Goal: Communication & Community: Ask a question

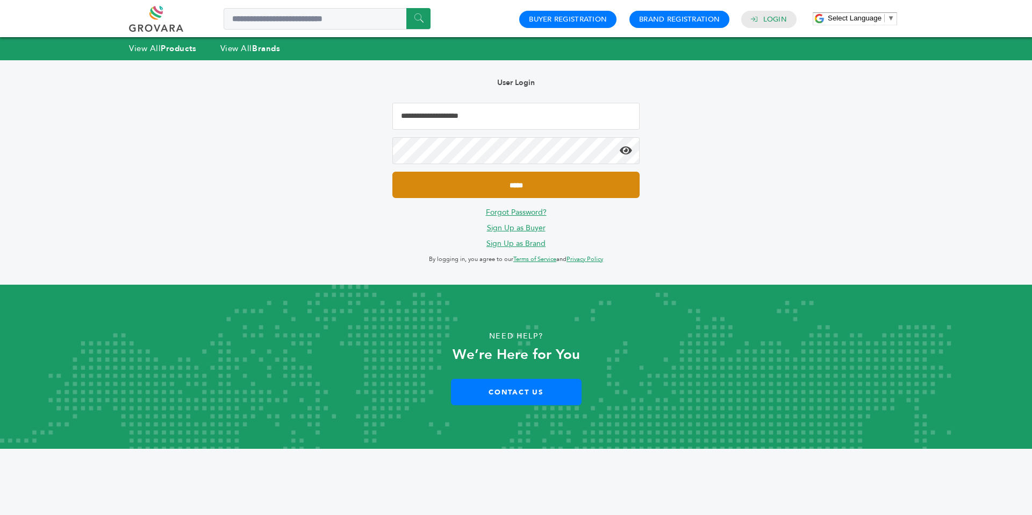
click at [415, 194] on input "*****" at bounding box center [516, 185] width 247 height 26
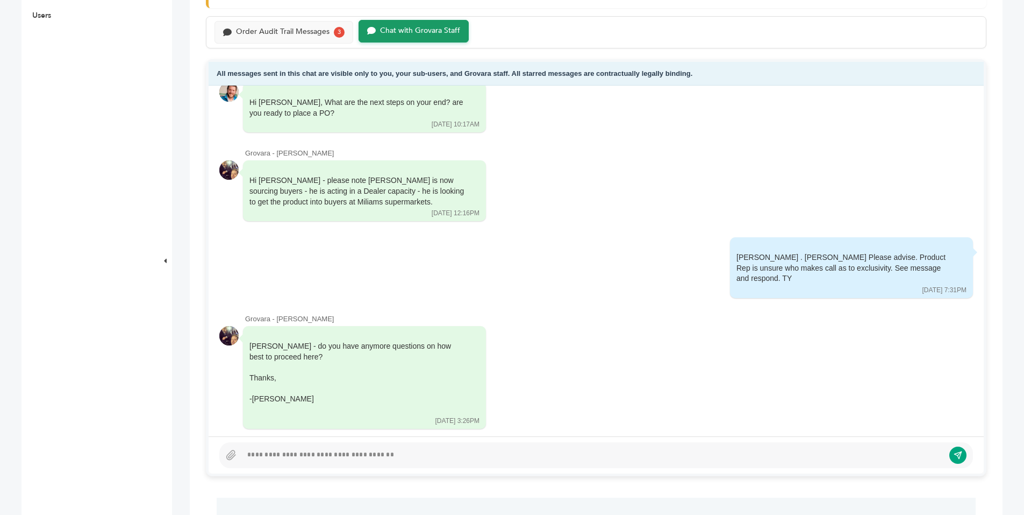
scroll to position [482, 0]
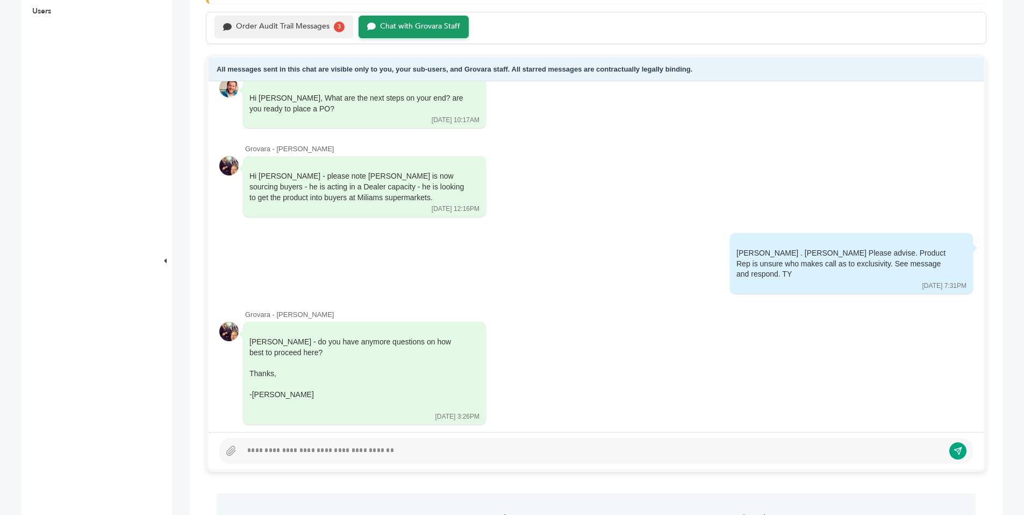
click at [300, 27] on div "Order Audit Trail Messages" at bounding box center [283, 26] width 94 height 9
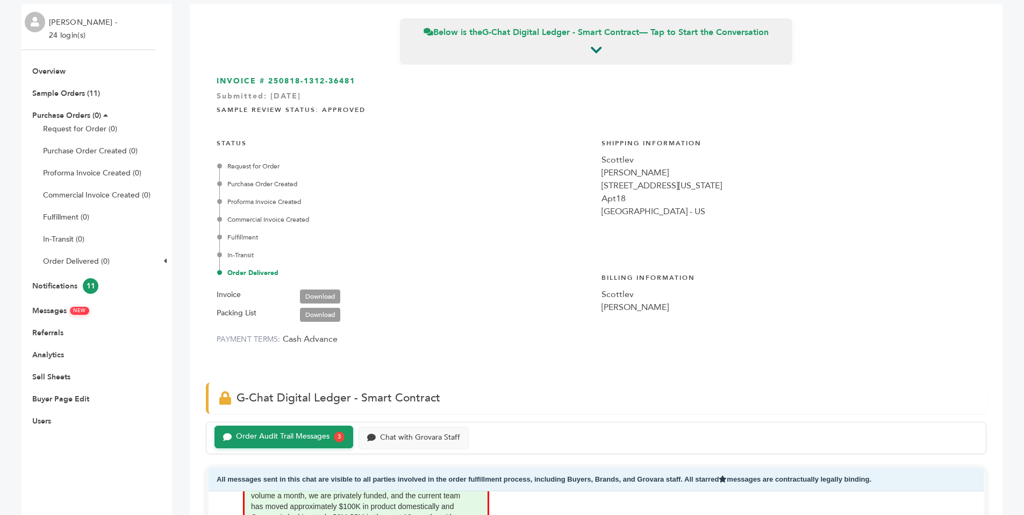
scroll to position [84, 0]
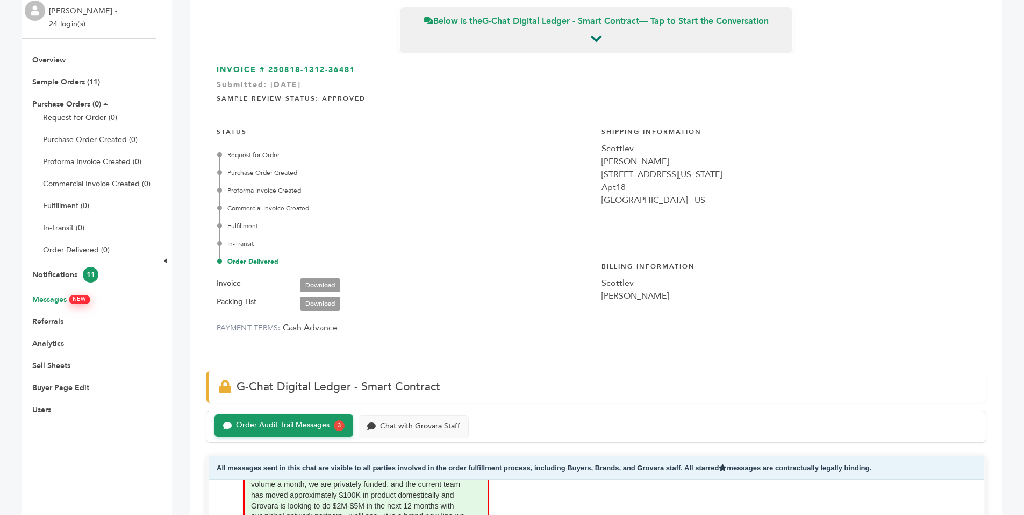
click at [59, 297] on link "Messages NEW" at bounding box center [60, 299] width 57 height 10
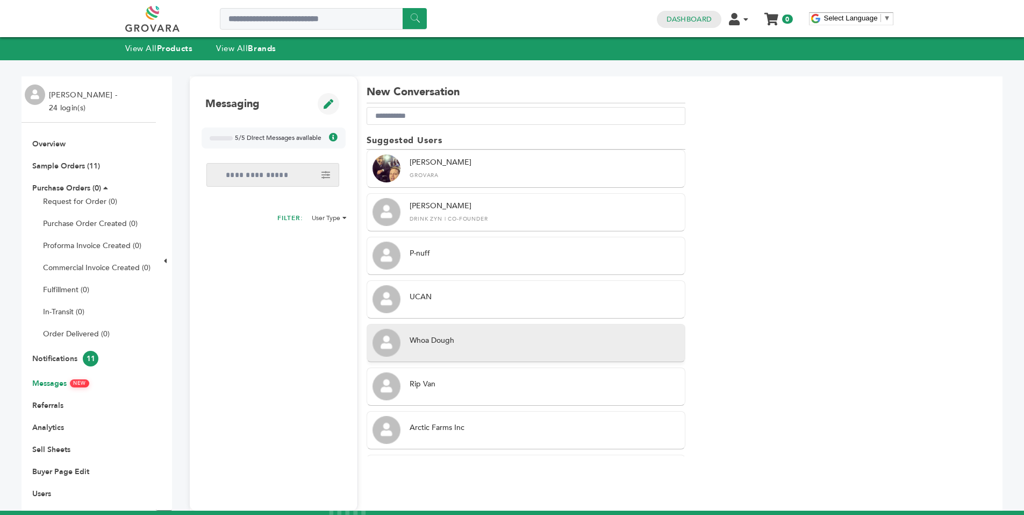
click at [439, 353] on div "Whoa Dough" at bounding box center [526, 343] width 319 height 38
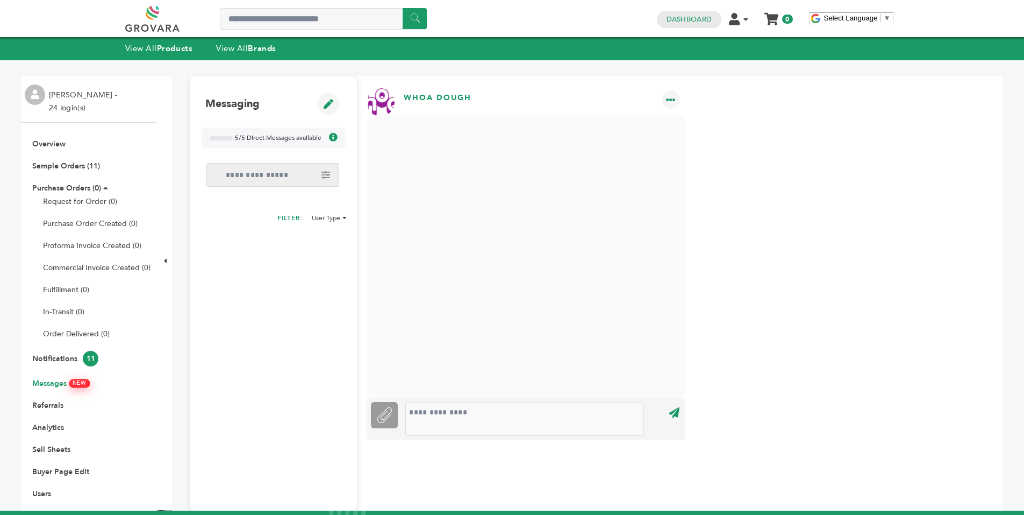
click at [49, 379] on link "Messages NEW" at bounding box center [60, 383] width 57 height 10
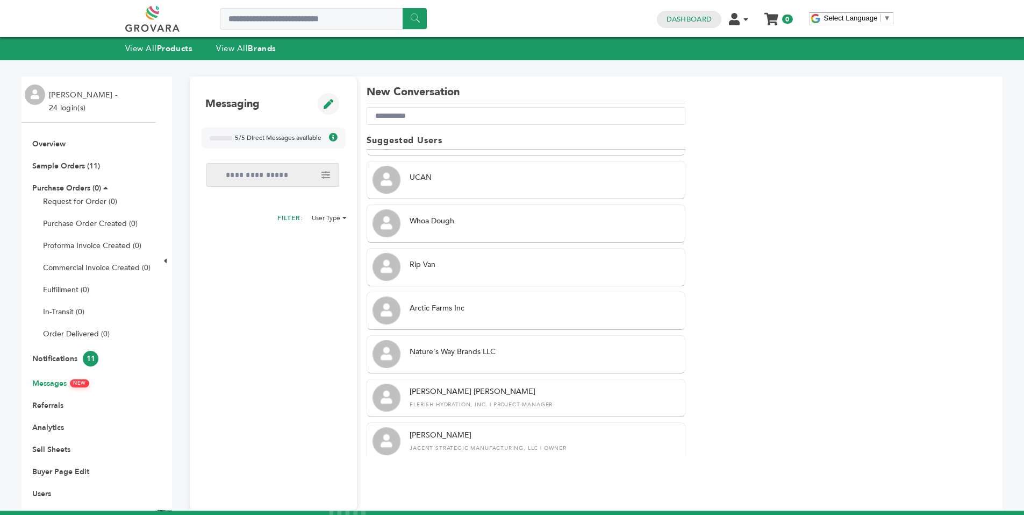
scroll to position [173, 0]
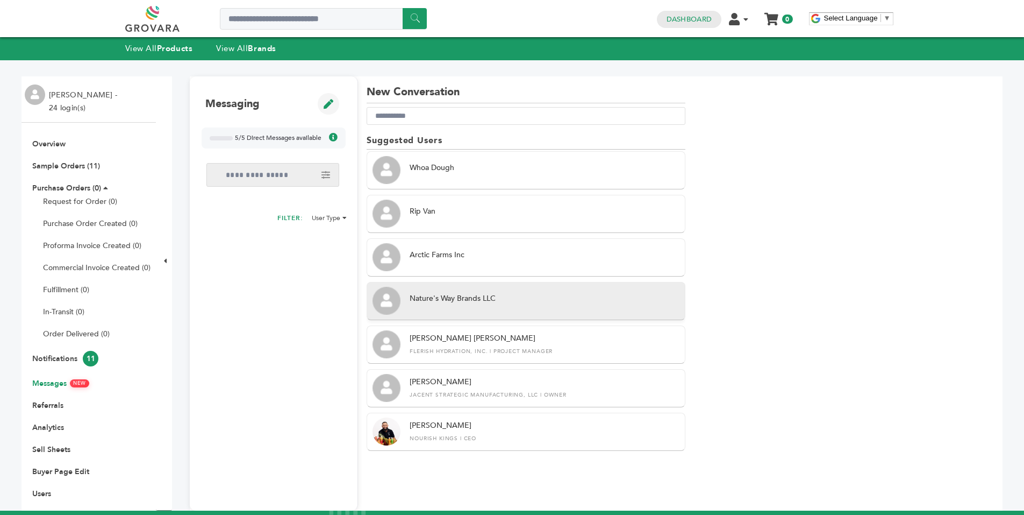
click at [567, 302] on div "Nature's Way Brands LLC" at bounding box center [545, 298] width 270 height 11
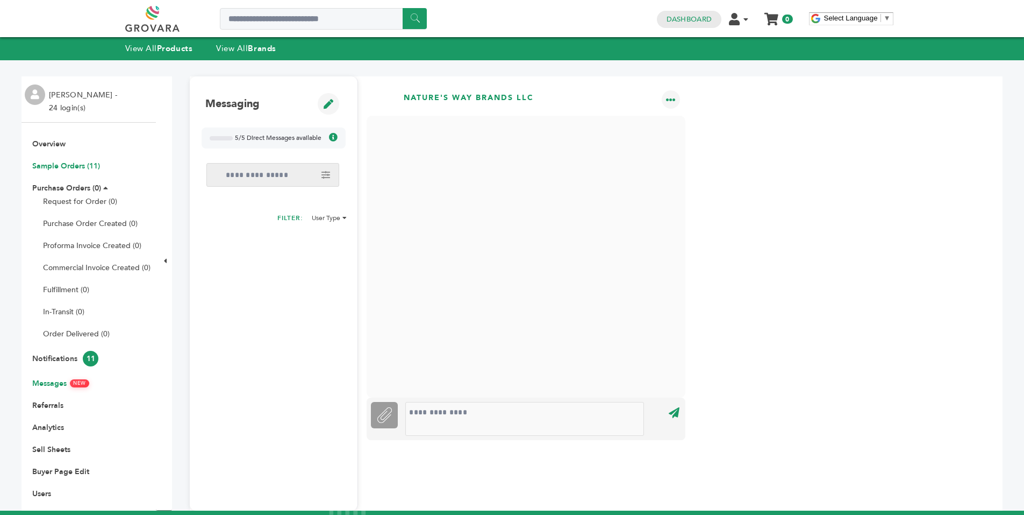
click at [72, 167] on link "Sample Orders (11)" at bounding box center [66, 166] width 68 height 10
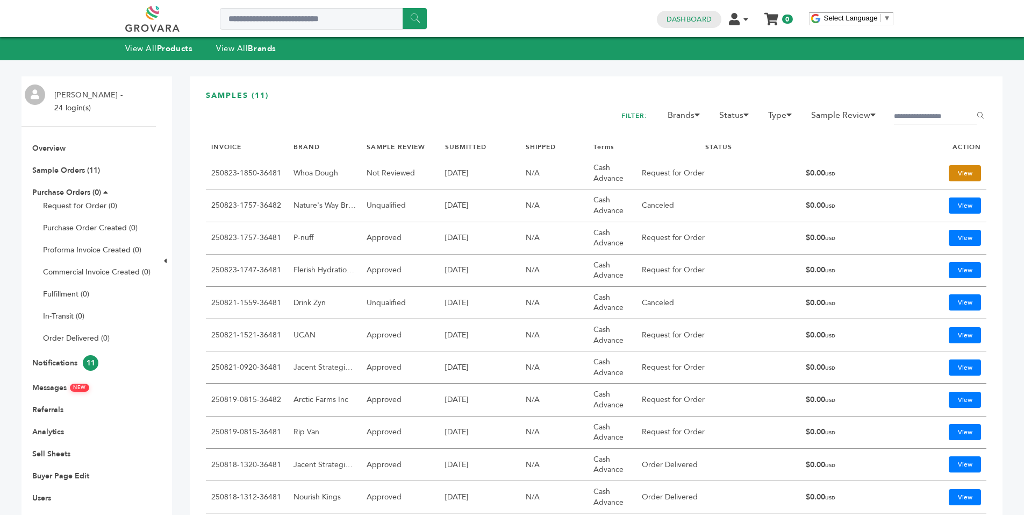
click at [951, 173] on link "View" at bounding box center [965, 173] width 32 height 16
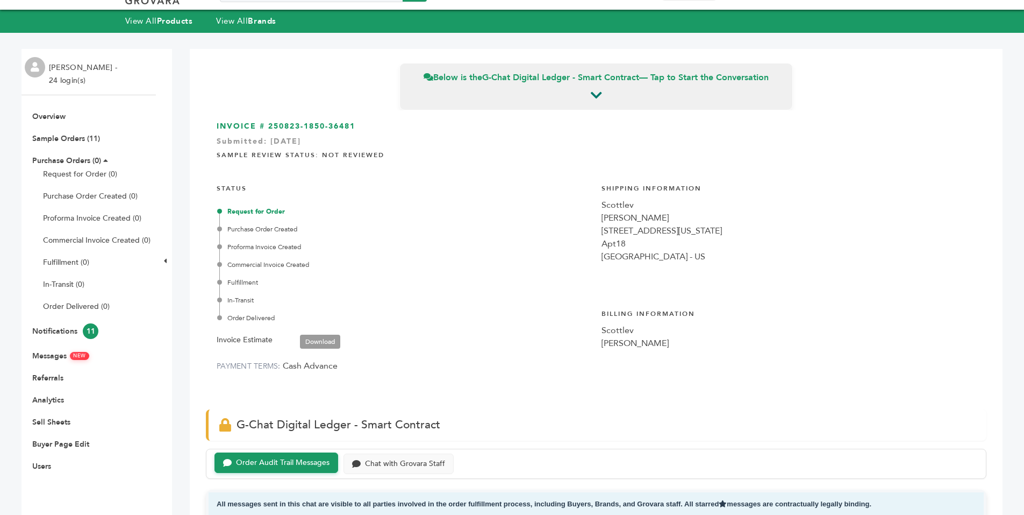
scroll to position [23, 0]
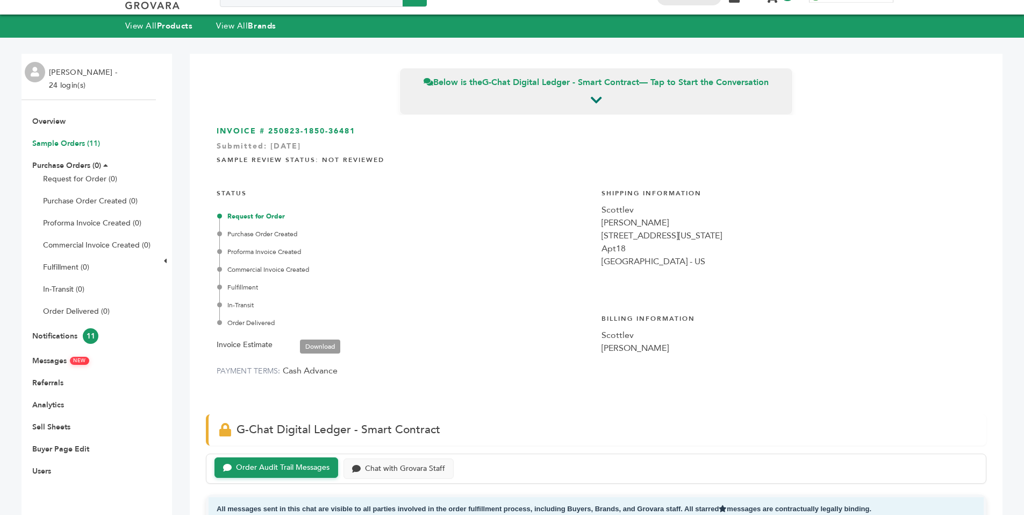
click at [86, 141] on link "Sample Orders (11)" at bounding box center [66, 143] width 68 height 10
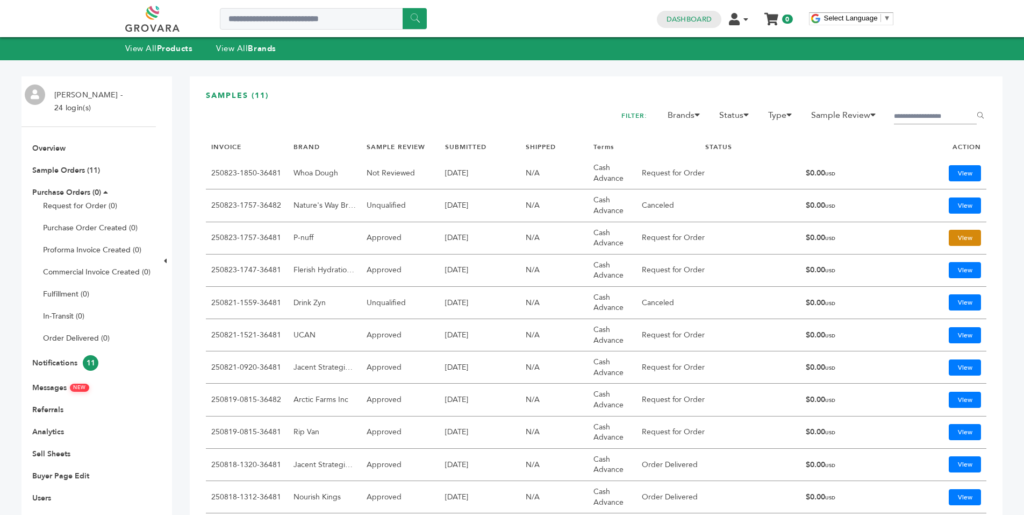
click at [953, 238] on link "View" at bounding box center [965, 238] width 32 height 16
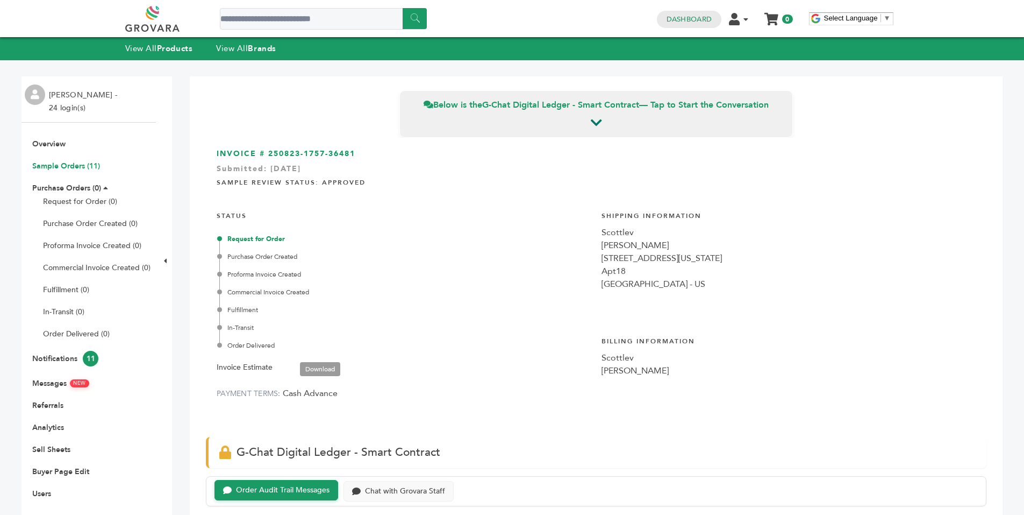
click at [63, 166] on link "Sample Orders (11)" at bounding box center [66, 166] width 68 height 10
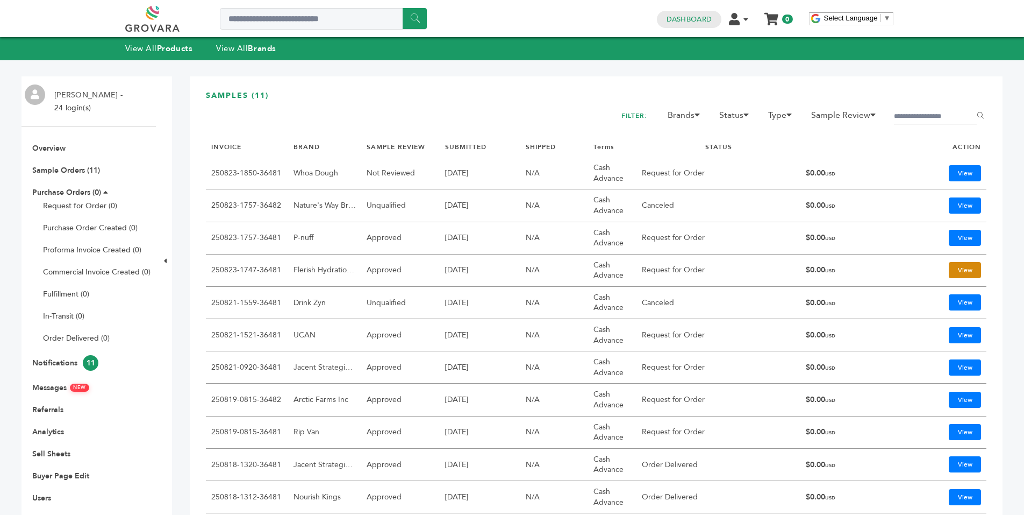
click at [959, 266] on link "View" at bounding box center [965, 270] width 32 height 16
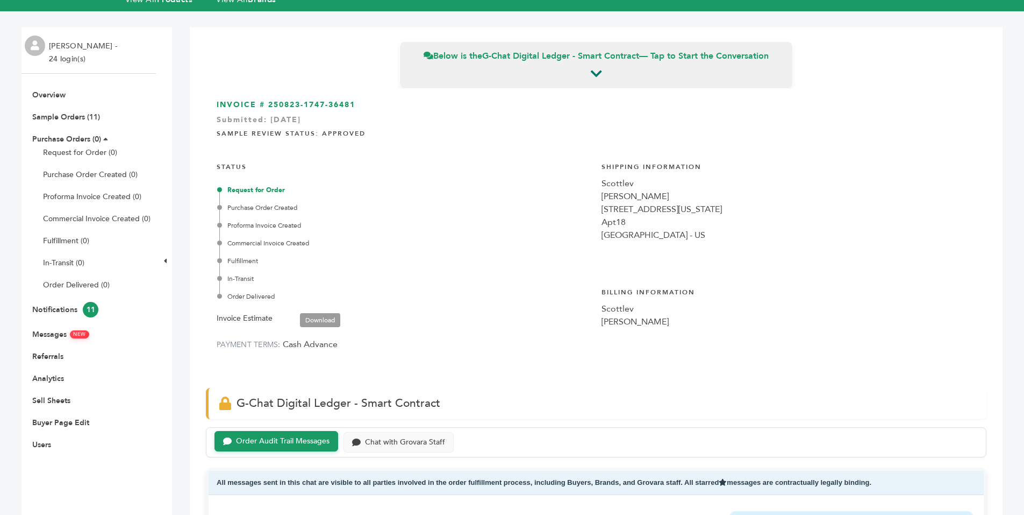
scroll to position [47, 0]
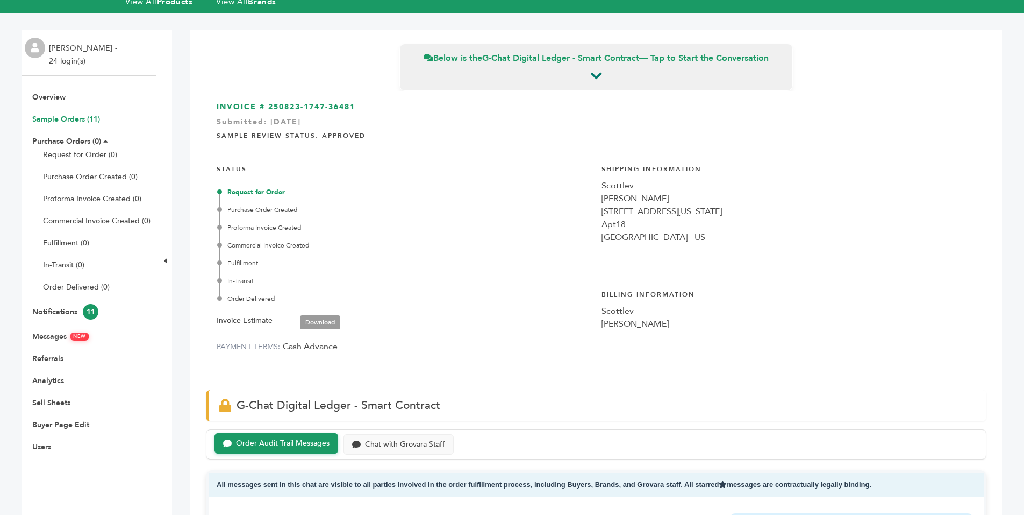
click at [76, 119] on link "Sample Orders (11)" at bounding box center [66, 119] width 68 height 10
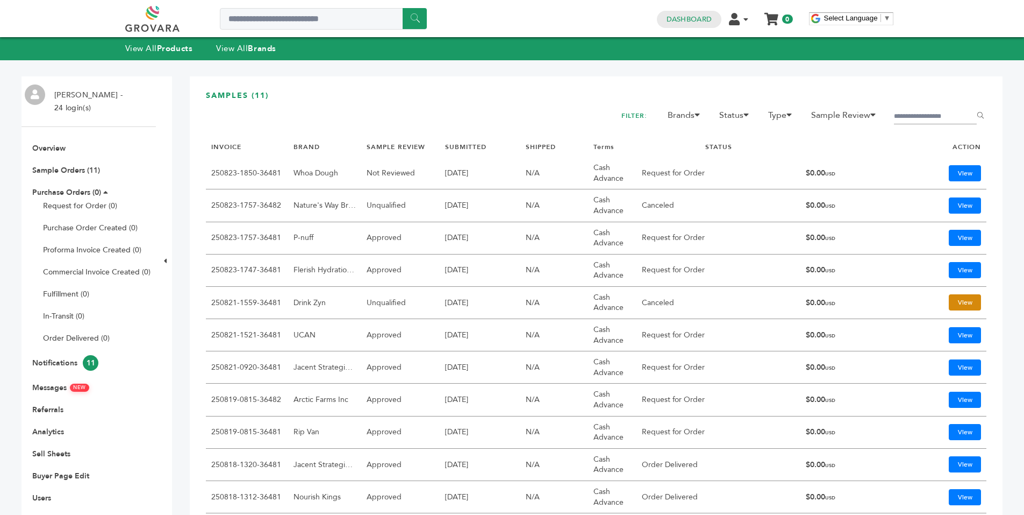
click at [949, 297] on link "View" at bounding box center [965, 302] width 32 height 16
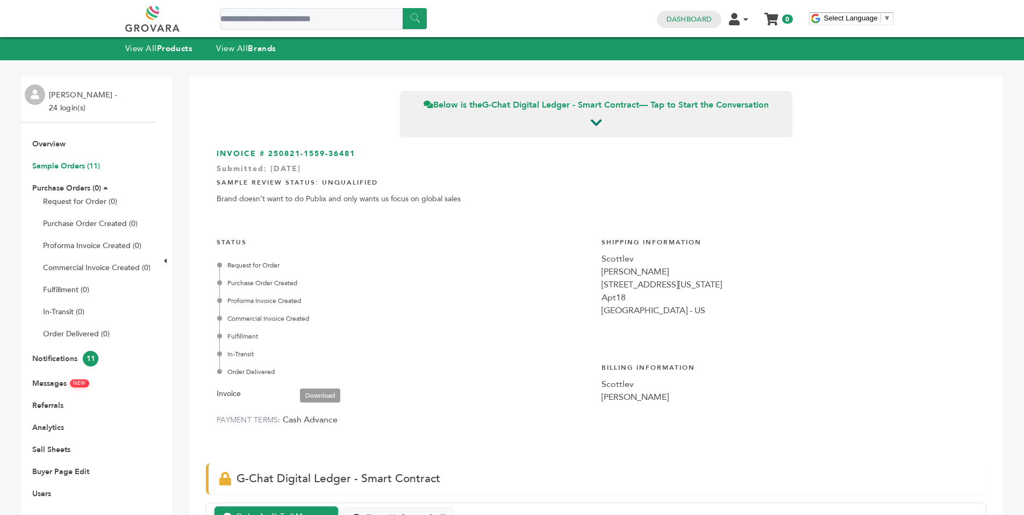
click at [79, 163] on link "Sample Orders (11)" at bounding box center [66, 166] width 68 height 10
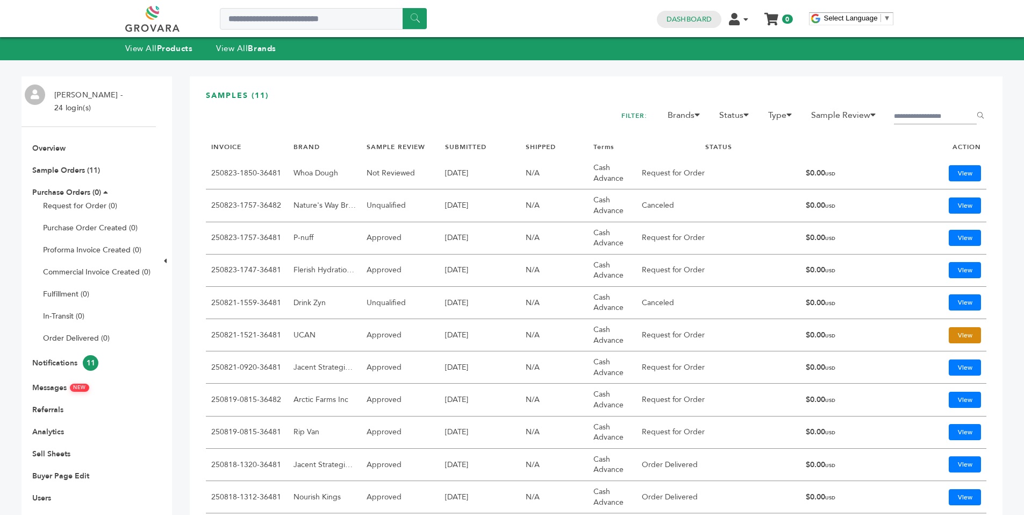
click at [950, 334] on link "View" at bounding box center [965, 335] width 32 height 16
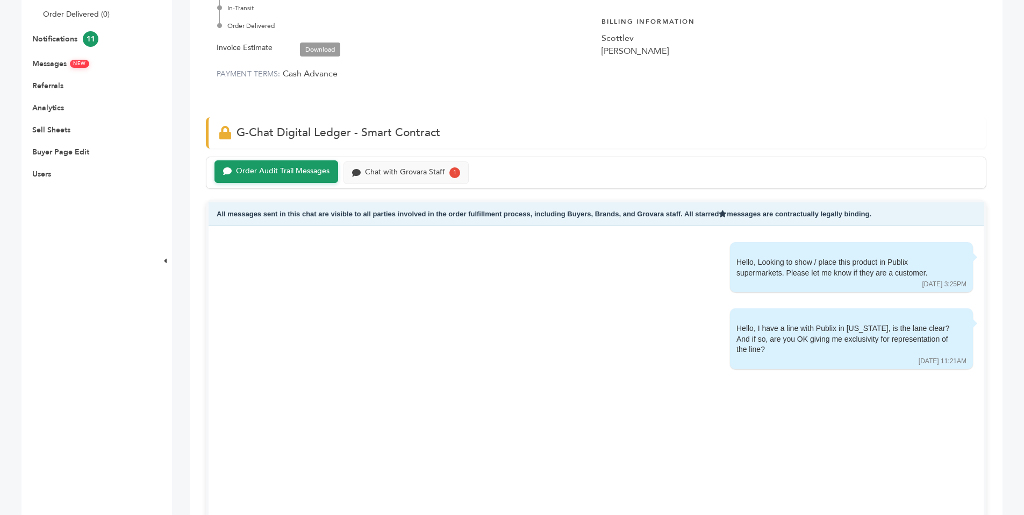
scroll to position [324, 0]
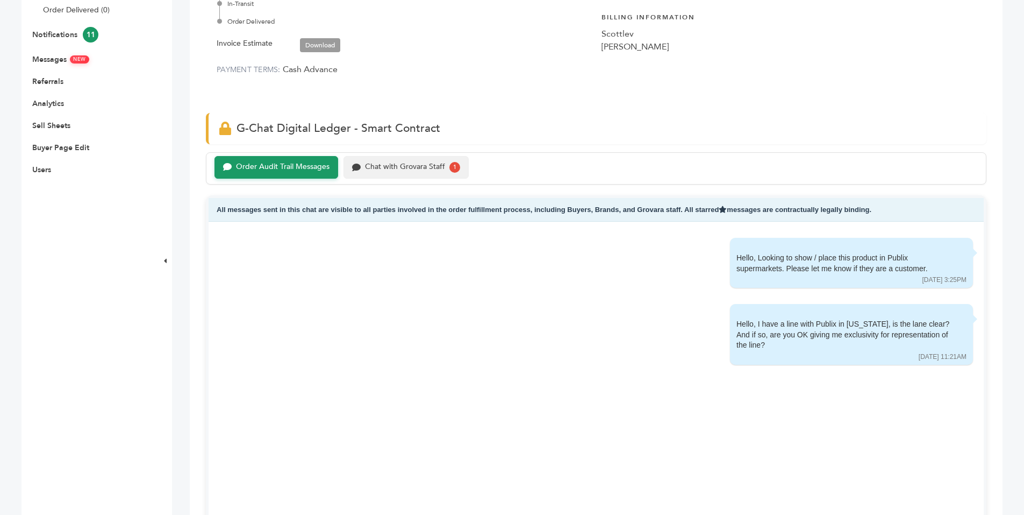
click at [419, 165] on div "Chat with Grovara Staff" at bounding box center [405, 166] width 80 height 9
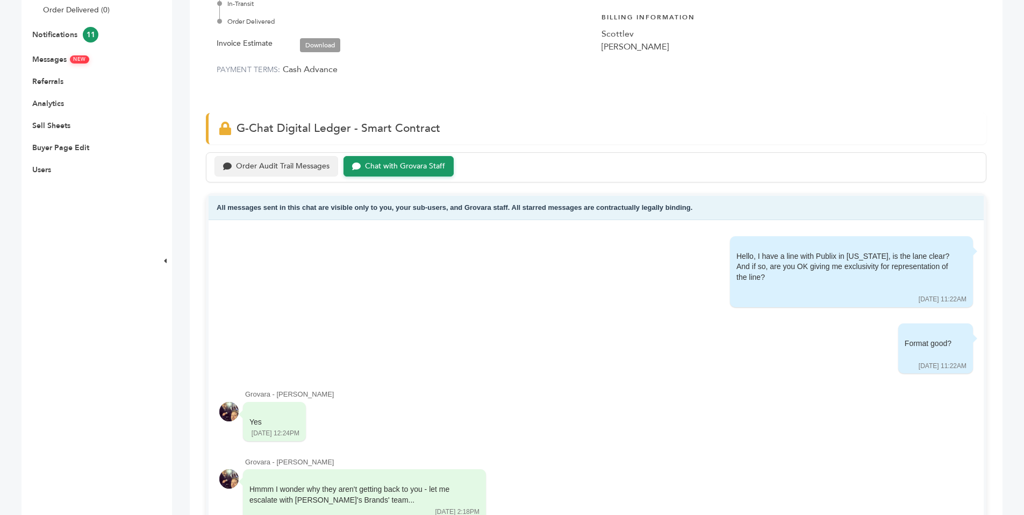
click at [307, 169] on div "Order Audit Trail Messages" at bounding box center [283, 166] width 94 height 9
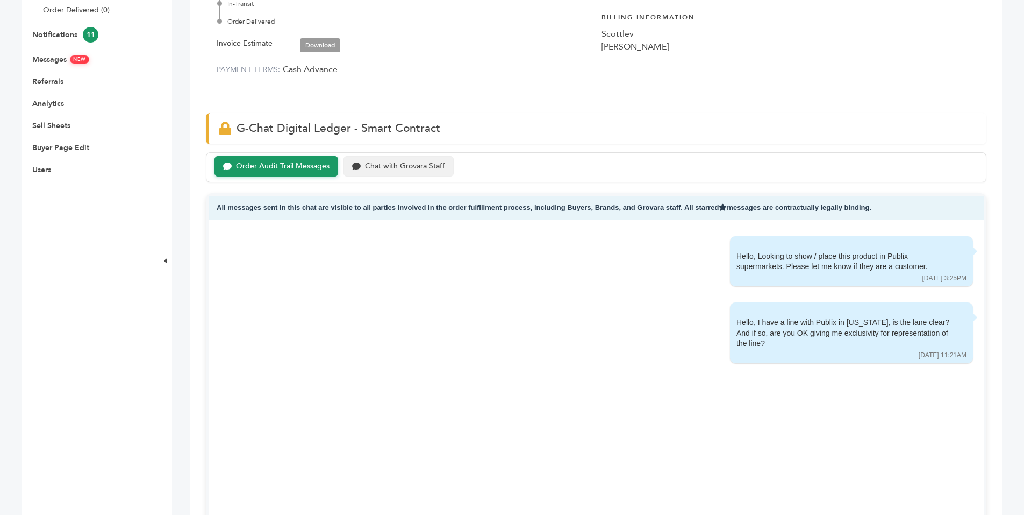
click at [386, 172] on div "Chat with Grovara Staff" at bounding box center [399, 166] width 110 height 21
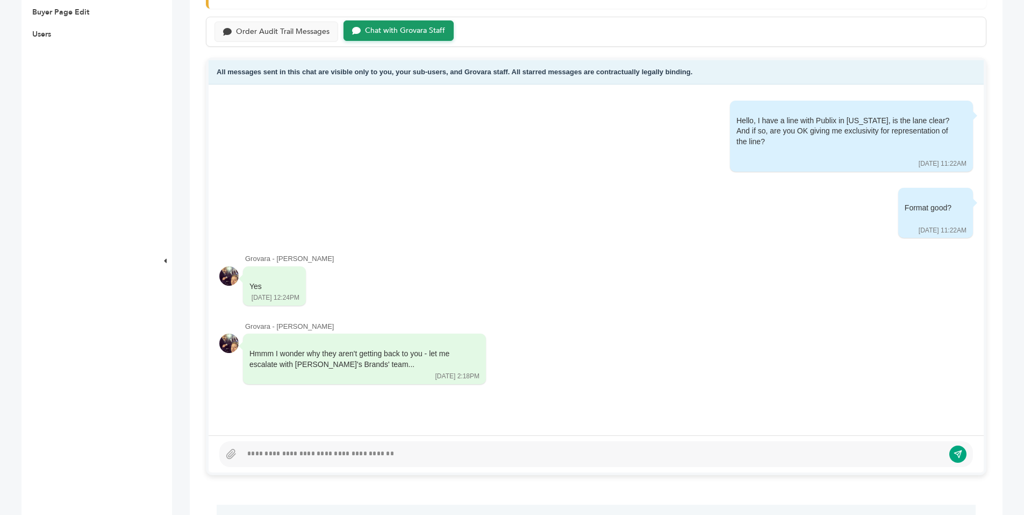
scroll to position [457, 0]
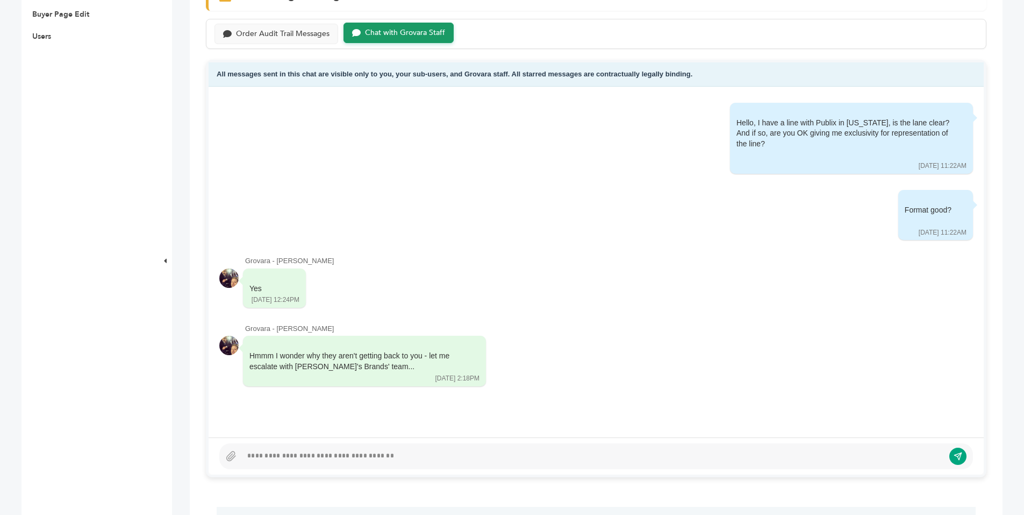
click at [289, 454] on div at bounding box center [593, 456] width 702 height 13
click at [359, 457] on div "**********" at bounding box center [589, 456] width 694 height 13
click at [415, 452] on div "**********" at bounding box center [589, 456] width 694 height 13
click at [950, 458] on icon "submit" at bounding box center [950, 455] width 9 height 9
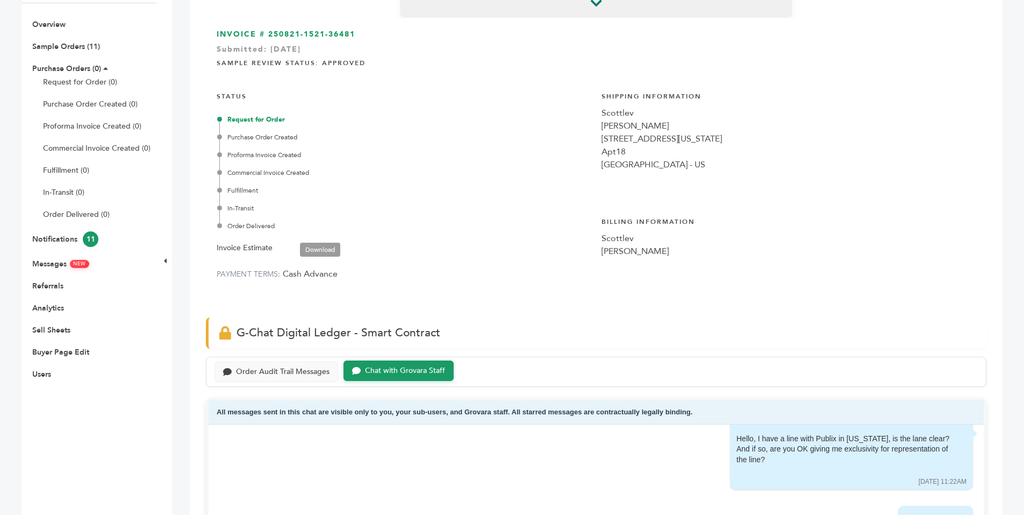
scroll to position [111, 0]
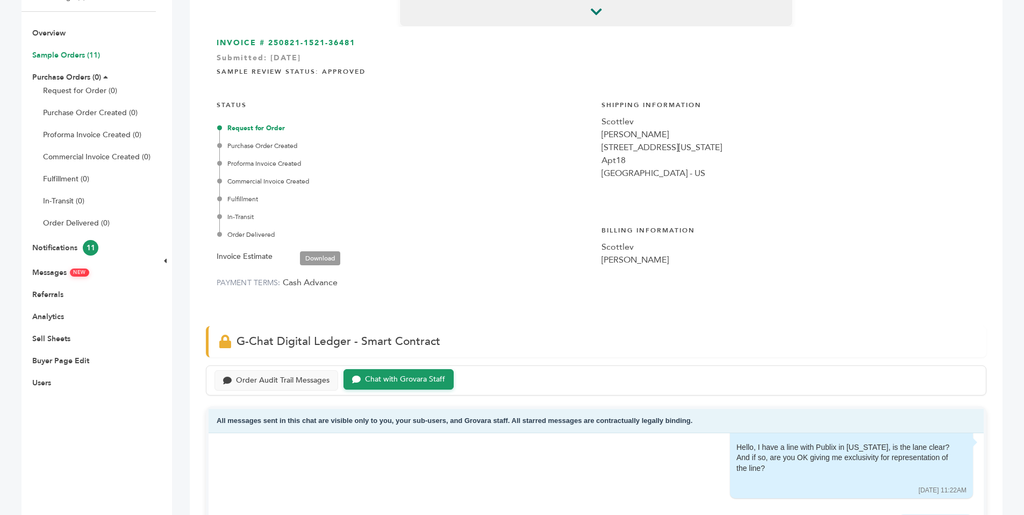
click at [66, 55] on link "Sample Orders (11)" at bounding box center [66, 55] width 68 height 10
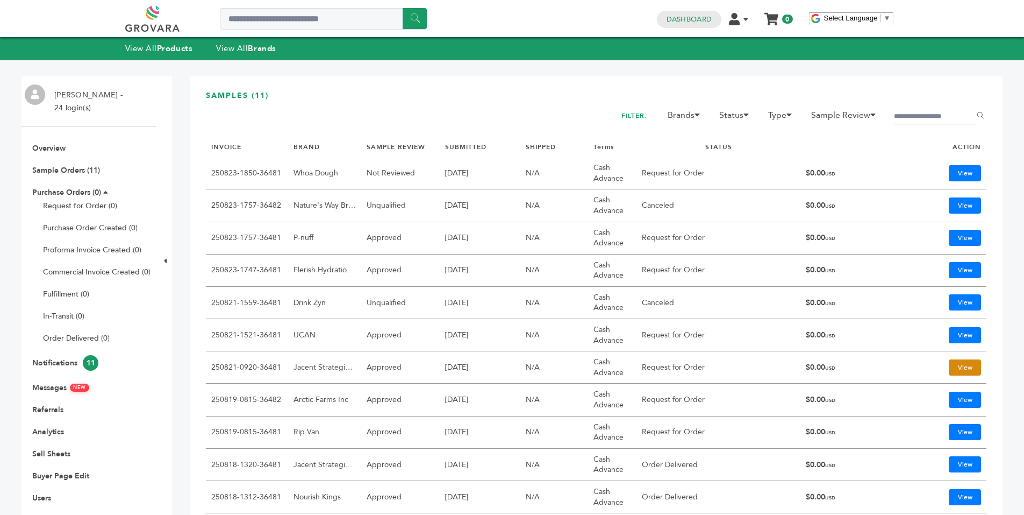
click at [960, 365] on link "View" at bounding box center [965, 367] width 32 height 16
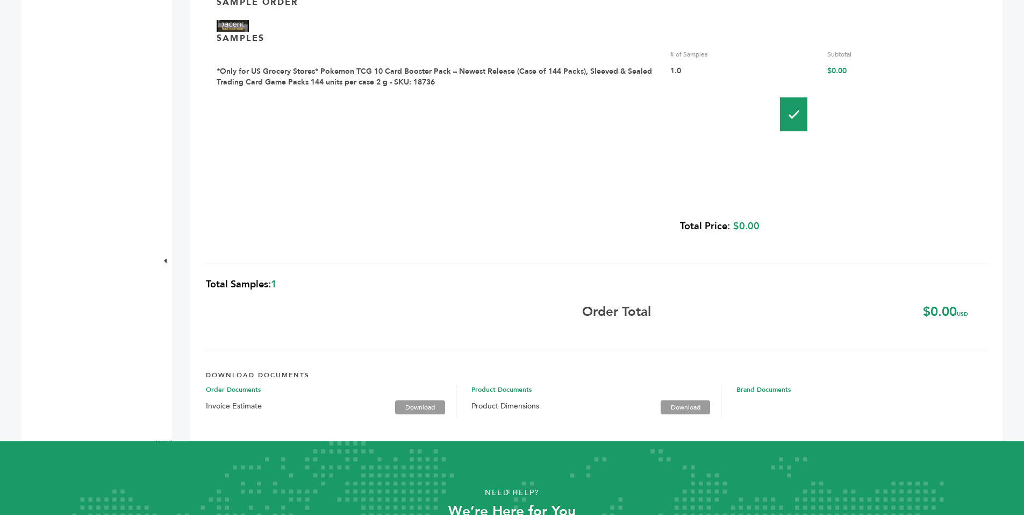
scroll to position [1104, 0]
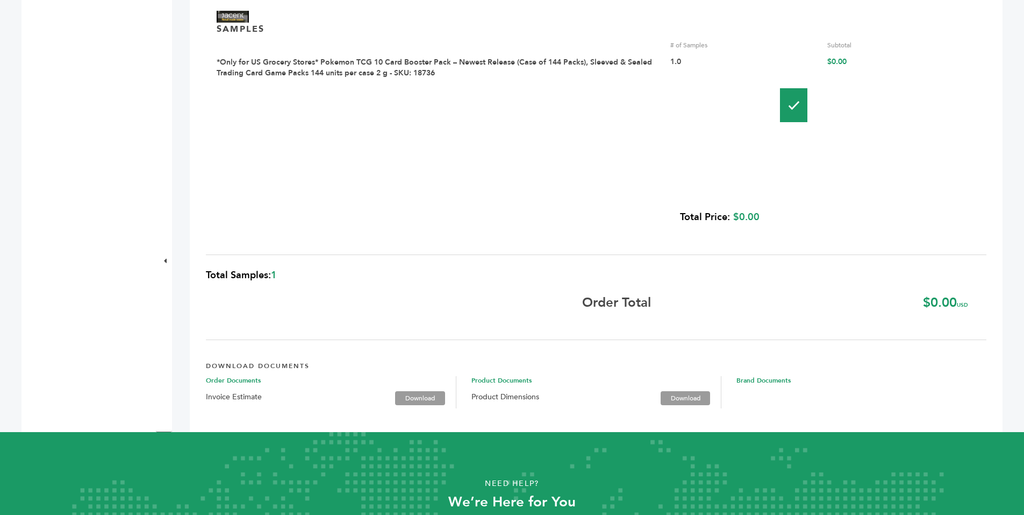
click at [742, 381] on span "Brand Documents" at bounding box center [862, 380] width 250 height 9
click at [417, 393] on link "Download" at bounding box center [419, 398] width 49 height 14
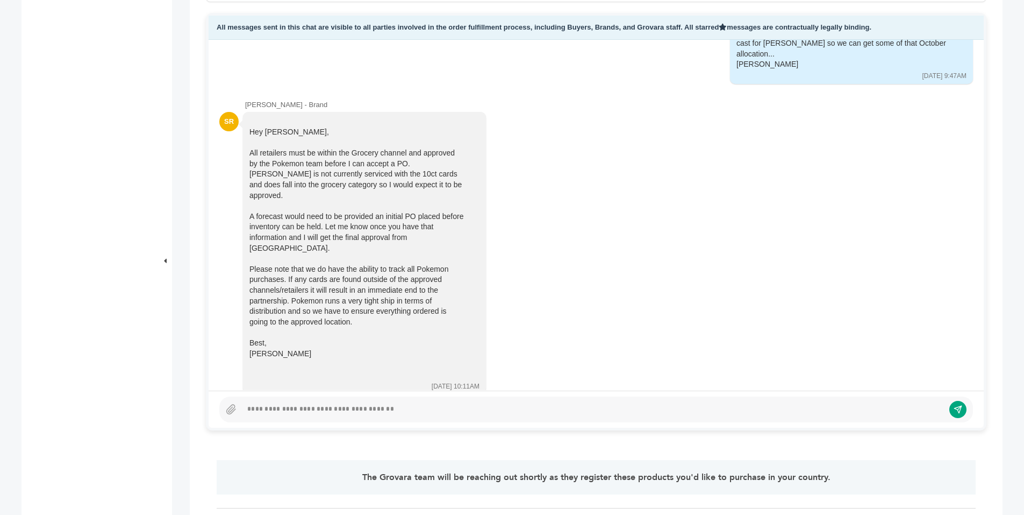
scroll to position [505, 0]
